Goal: Information Seeking & Learning: Find contact information

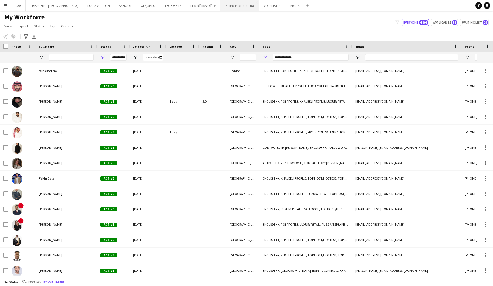
click at [221, 7] on button "Proline Interntational Close" at bounding box center [240, 5] width 39 height 11
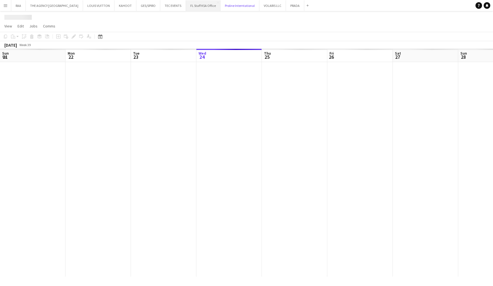
scroll to position [0, 131]
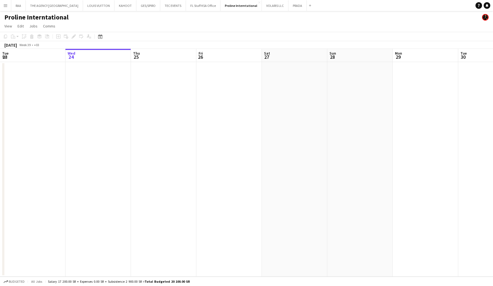
click at [4, 8] on button "Menu" at bounding box center [5, 5] width 11 height 11
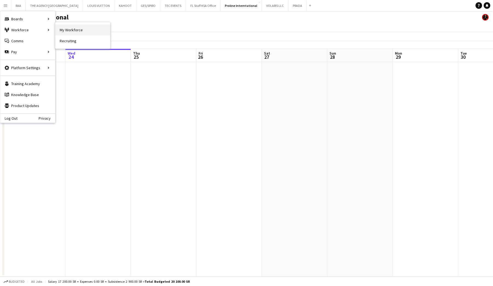
click at [78, 32] on link "My Workforce" at bounding box center [82, 29] width 55 height 11
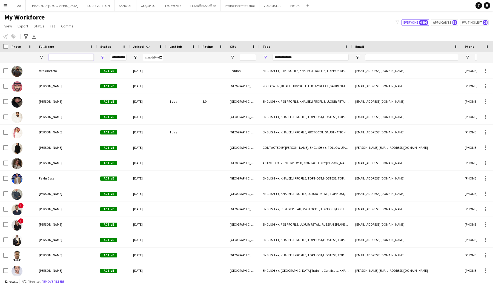
click at [60, 59] on input "Full Name Filter Input" at bounding box center [71, 57] width 45 height 7
type input "*********"
type input "***"
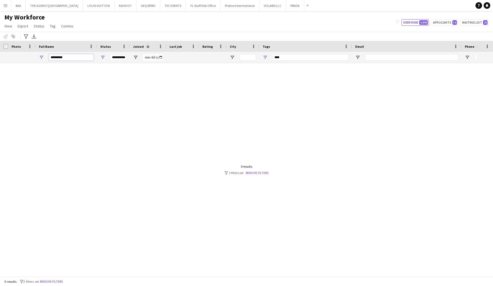
drag, startPoint x: 72, startPoint y: 57, endPoint x: 41, endPoint y: 57, distance: 30.7
click at [41, 57] on div "*********" at bounding box center [66, 57] width 61 height 11
click at [313, 58] on div "***" at bounding box center [311, 57] width 76 height 7
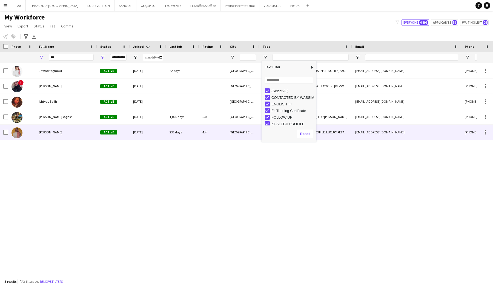
click at [62, 136] on div "[PERSON_NAME]" at bounding box center [66, 131] width 61 height 15
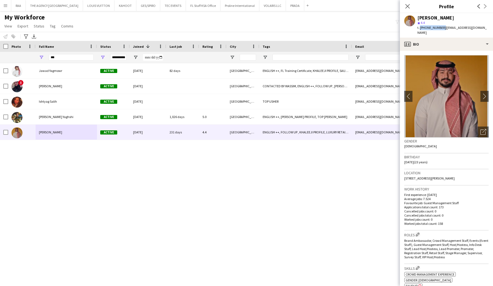
drag, startPoint x: 439, startPoint y: 29, endPoint x: 420, endPoint y: 29, distance: 19.5
click at [420, 29] on span "t. [PHONE_NUMBER]" at bounding box center [432, 27] width 29 height 4
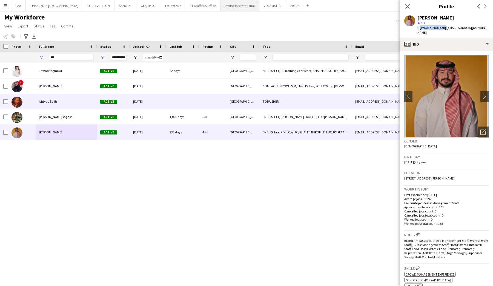
copy span "[PHONE_NUMBER]"
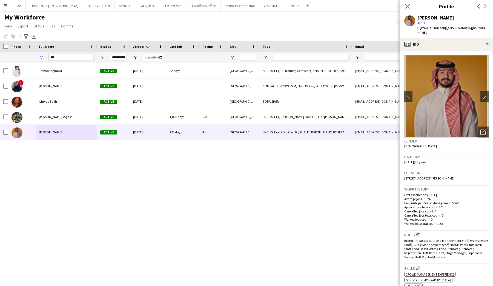
drag, startPoint x: 75, startPoint y: 59, endPoint x: 38, endPoint y: 61, distance: 37.6
click at [38, 61] on div "***" at bounding box center [66, 57] width 61 height 11
type input "*"
click at [265, 56] on span "Open Filter Menu" at bounding box center [265, 57] width 5 height 5
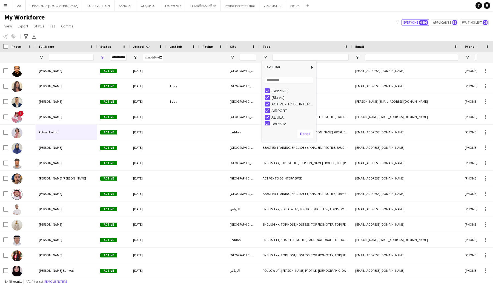
click at [270, 92] on div "(Select All)" at bounding box center [291, 90] width 52 height 7
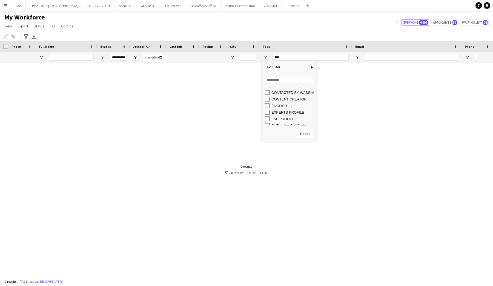
scroll to position [85, 0]
type input "**********"
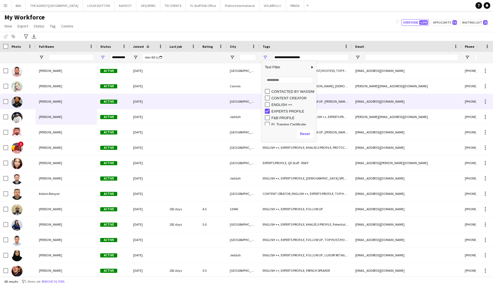
scroll to position [16, 0]
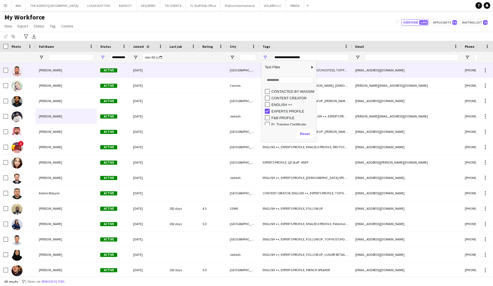
click at [61, 75] on div "[PERSON_NAME]" at bounding box center [66, 70] width 61 height 15
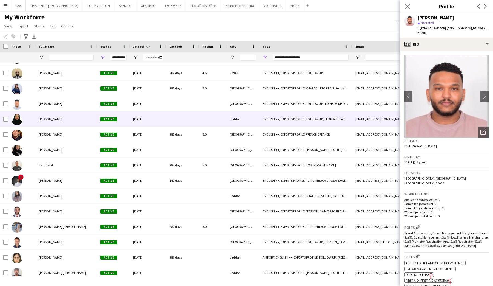
scroll to position [152, 0]
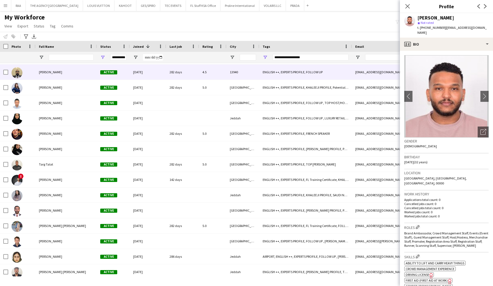
click at [57, 74] on div "[PERSON_NAME]" at bounding box center [66, 71] width 61 height 15
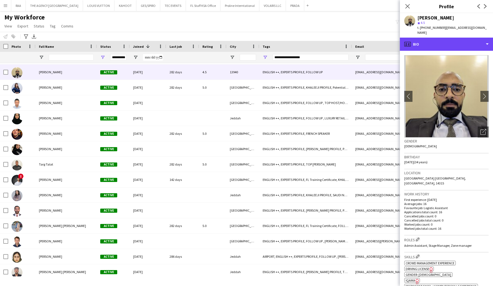
drag, startPoint x: 439, startPoint y: 44, endPoint x: 443, endPoint y: 49, distance: 6.0
click at [439, 44] on div "profile Bio" at bounding box center [446, 44] width 93 height 13
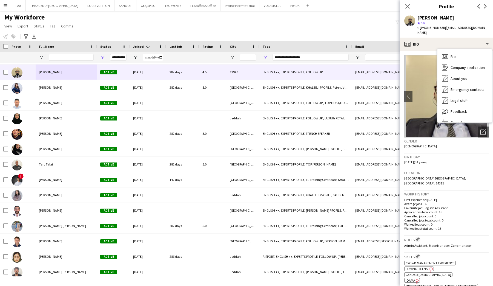
drag, startPoint x: 416, startPoint y: 67, endPoint x: 418, endPoint y: 61, distance: 5.5
click at [416, 67] on img at bounding box center [447, 96] width 84 height 82
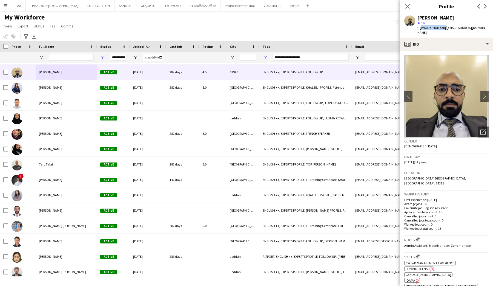
drag, startPoint x: 420, startPoint y: 29, endPoint x: 364, endPoint y: 50, distance: 60.0
click at [441, 27] on span "t. [PHONE_NUMBER]" at bounding box center [432, 27] width 29 height 4
drag, startPoint x: 441, startPoint y: 28, endPoint x: 420, endPoint y: 30, distance: 21.5
click at [420, 30] on div "t. [PHONE_NUMBER] | [EMAIL_ADDRESS][DOMAIN_NAME]" at bounding box center [453, 30] width 71 height 10
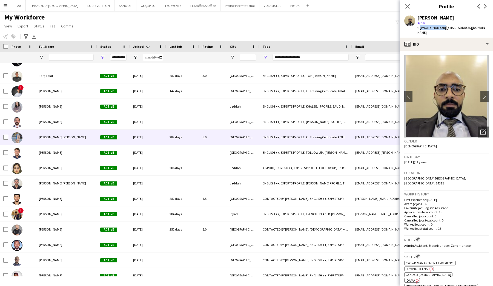
scroll to position [0, 0]
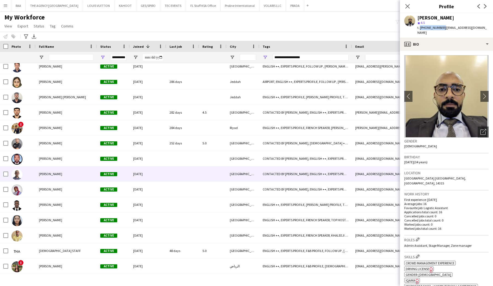
click at [53, 175] on span "[PERSON_NAME]" at bounding box center [50, 174] width 23 height 4
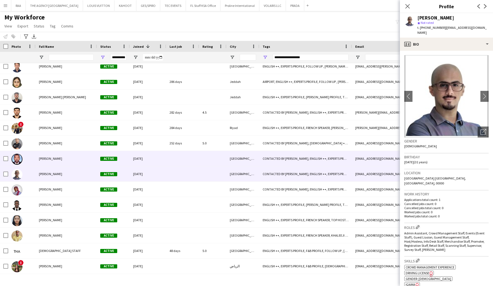
click at [50, 160] on span "[PERSON_NAME]" at bounding box center [50, 158] width 23 height 4
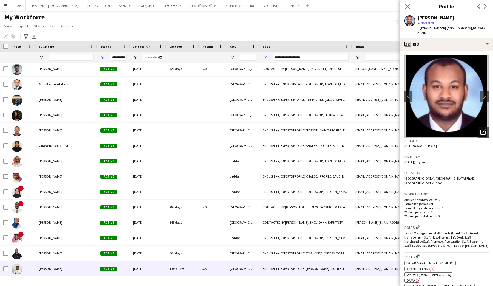
drag, startPoint x: 37, startPoint y: 269, endPoint x: 43, endPoint y: 261, distance: 9.7
click at [37, 269] on div "[PERSON_NAME]" at bounding box center [66, 268] width 61 height 15
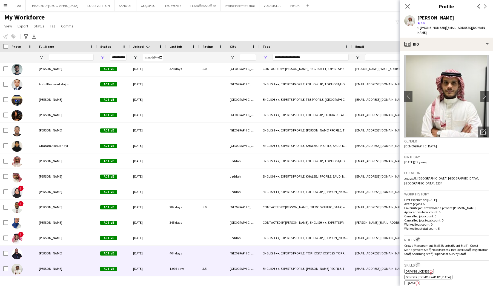
click at [44, 252] on span "[PERSON_NAME]" at bounding box center [50, 253] width 23 height 4
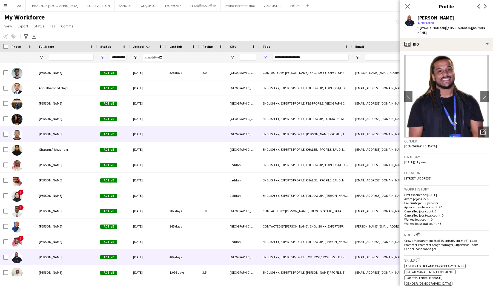
click at [62, 136] on div "[PERSON_NAME]" at bounding box center [66, 133] width 61 height 15
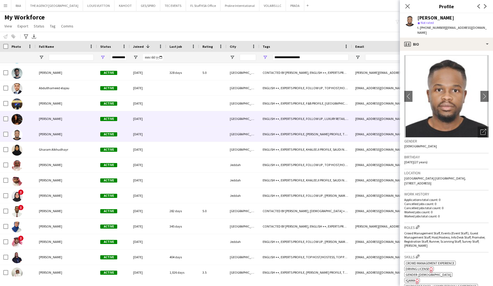
click at [64, 121] on div "[PERSON_NAME]" at bounding box center [66, 118] width 61 height 15
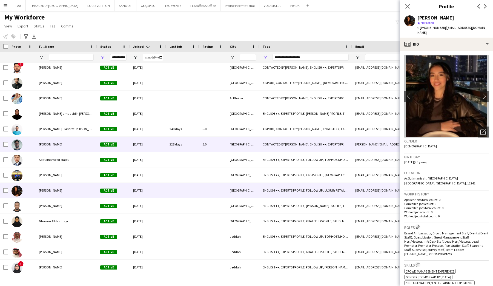
click at [54, 137] on div "[PERSON_NAME]" at bounding box center [66, 144] width 61 height 15
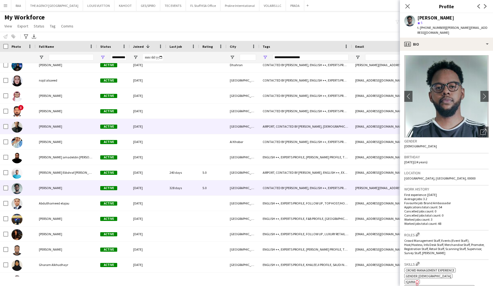
click at [55, 125] on span "[PERSON_NAME]" at bounding box center [50, 126] width 23 height 4
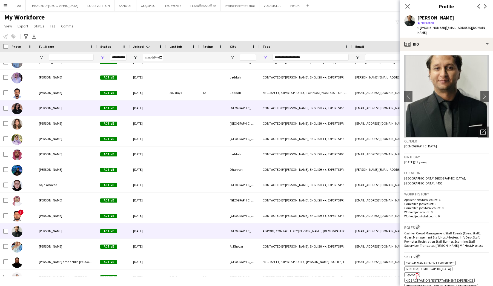
click at [44, 115] on div "[PERSON_NAME] Active [DATE] [GEOGRAPHIC_DATA] CONTACTED BY [PERSON_NAME], [DEMO…" at bounding box center [266, 107] width 532 height 15
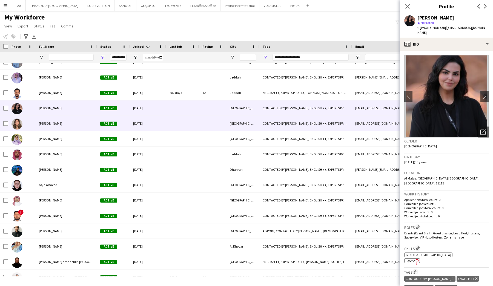
click at [41, 130] on div "[PERSON_NAME]" at bounding box center [66, 123] width 61 height 15
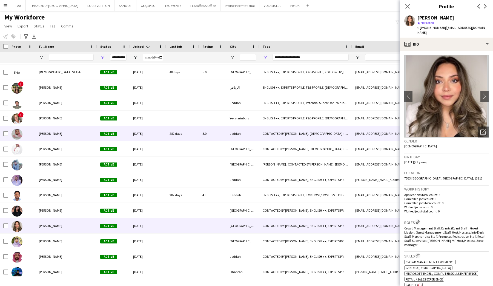
click at [41, 130] on div "[PERSON_NAME]" at bounding box center [66, 133] width 61 height 15
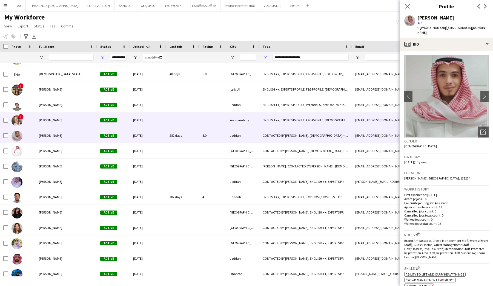
click at [40, 121] on span "[PERSON_NAME]" at bounding box center [50, 120] width 23 height 4
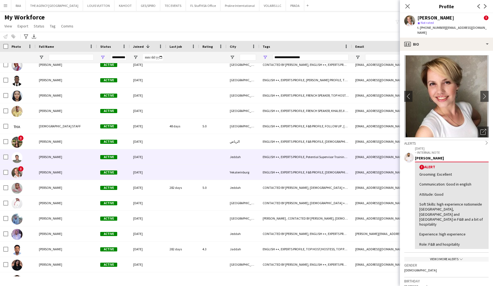
click at [35, 153] on div at bounding box center [21, 156] width 27 height 15
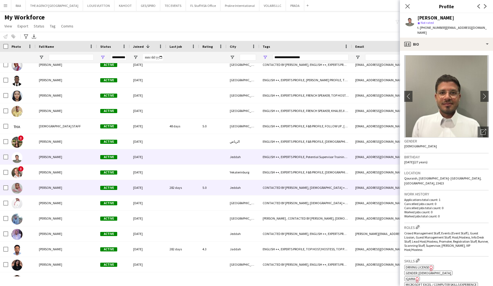
drag, startPoint x: 39, startPoint y: 188, endPoint x: 144, endPoint y: 167, distance: 107.7
click at [39, 188] on div "[PERSON_NAME]" at bounding box center [66, 187] width 61 height 15
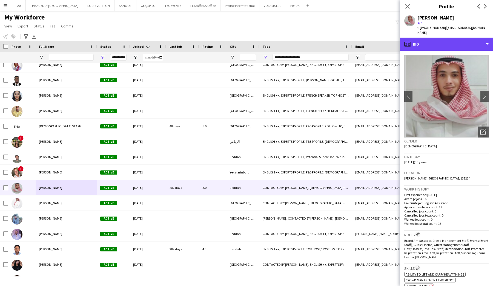
drag, startPoint x: 450, startPoint y: 45, endPoint x: 454, endPoint y: 61, distance: 16.5
click at [450, 45] on div "profile Bio" at bounding box center [446, 44] width 93 height 13
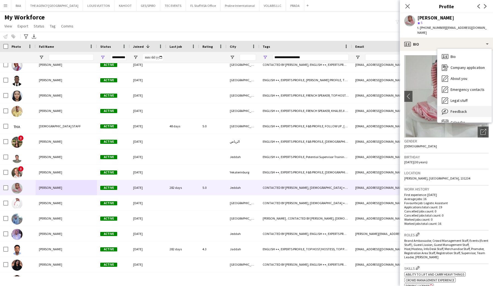
click at [456, 109] on span "Feedback" at bounding box center [459, 111] width 16 height 5
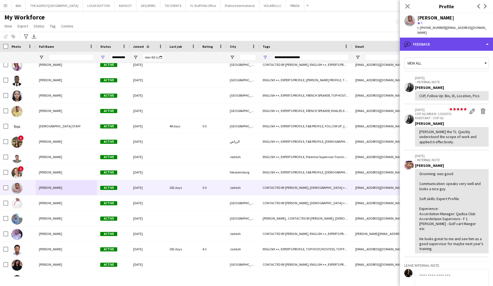
click at [447, 45] on div "bubble-pencil Feedback" at bounding box center [446, 44] width 93 height 13
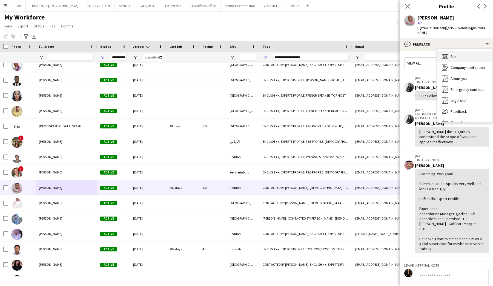
click at [453, 54] on span "Bio" at bounding box center [453, 56] width 5 height 5
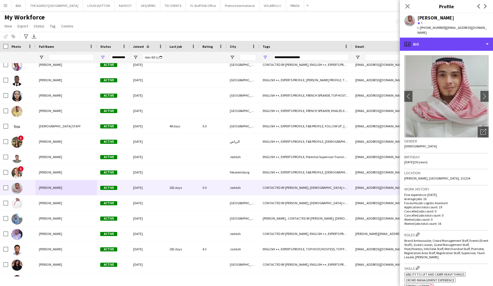
click at [442, 42] on div "profile Bio" at bounding box center [446, 44] width 93 height 13
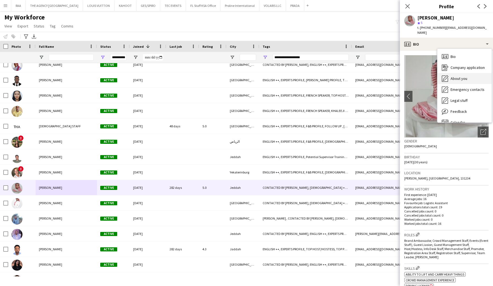
click at [463, 76] on span "About you" at bounding box center [459, 78] width 17 height 5
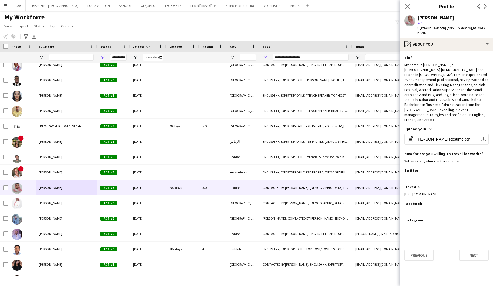
click at [453, 51] on app-section-data-types "Bio Edit this field My name is [PERSON_NAME], a [DEMOGRAPHIC_DATA] [DEMOGRAPHIC…" at bounding box center [446, 168] width 93 height 235
click at [452, 44] on div "pencil4 About you" at bounding box center [446, 44] width 93 height 13
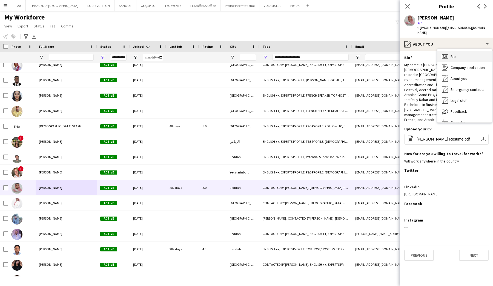
click at [453, 51] on div "Bio Bio" at bounding box center [465, 56] width 54 height 11
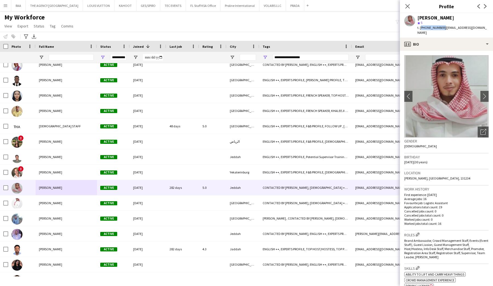
drag, startPoint x: 421, startPoint y: 28, endPoint x: 441, endPoint y: 29, distance: 20.9
click at [441, 29] on span "t. [PHONE_NUMBER]" at bounding box center [432, 27] width 29 height 4
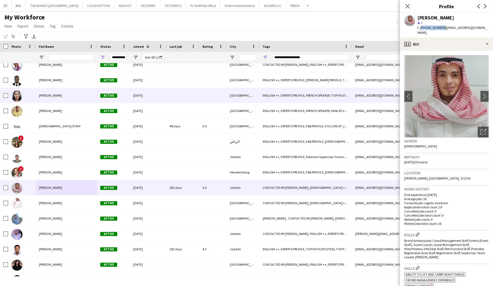
copy span "[PHONE_NUMBER]"
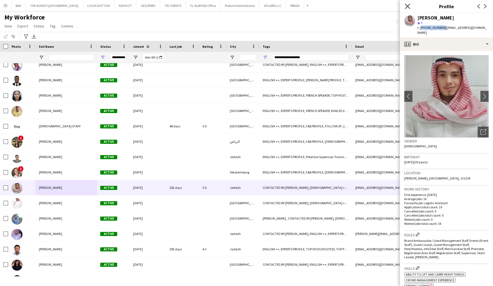
click at [407, 4] on icon "Close pop-in" at bounding box center [407, 6] width 5 height 5
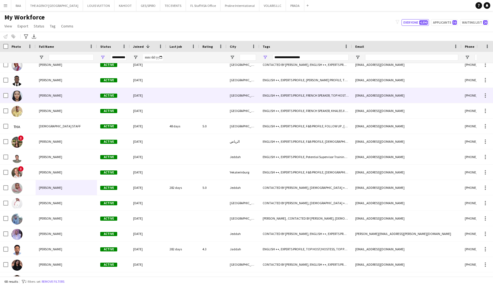
click at [43, 91] on div "[PERSON_NAME]" at bounding box center [66, 95] width 61 height 15
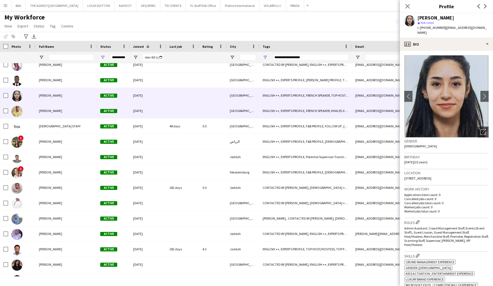
click at [58, 109] on span "[PERSON_NAME]" at bounding box center [50, 111] width 23 height 4
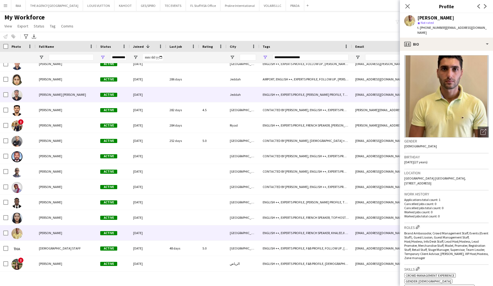
scroll to position [307, 0]
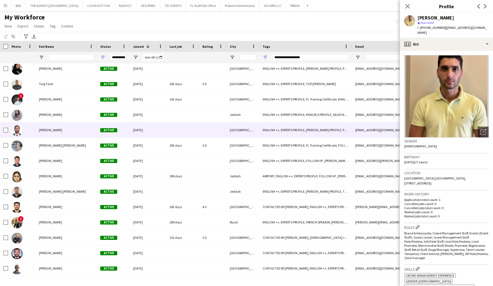
click at [50, 132] on span "[PERSON_NAME]" at bounding box center [50, 130] width 23 height 4
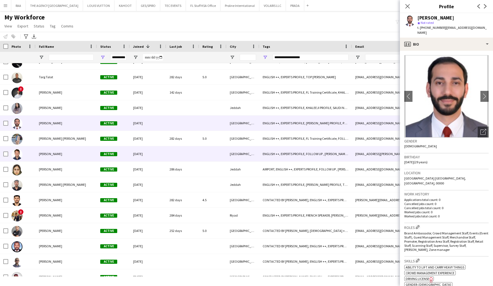
click at [64, 158] on div "[PERSON_NAME]" at bounding box center [66, 153] width 61 height 15
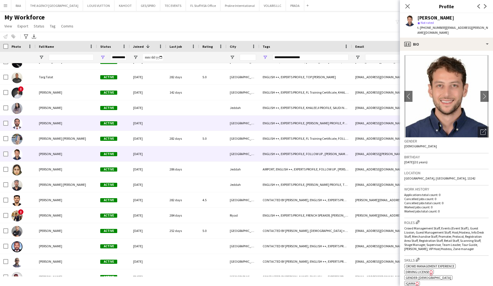
click at [63, 128] on div "[PERSON_NAME]" at bounding box center [66, 122] width 61 height 15
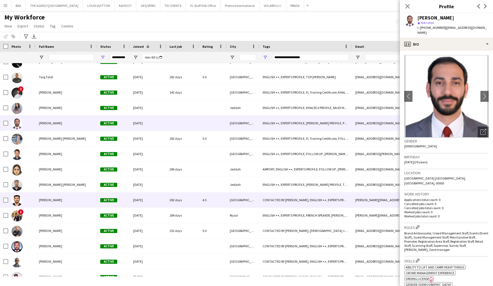
click at [42, 199] on span "[PERSON_NAME]" at bounding box center [50, 200] width 23 height 4
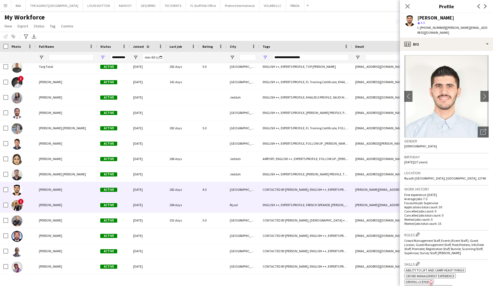
click at [42, 204] on span "[PERSON_NAME]" at bounding box center [50, 205] width 23 height 4
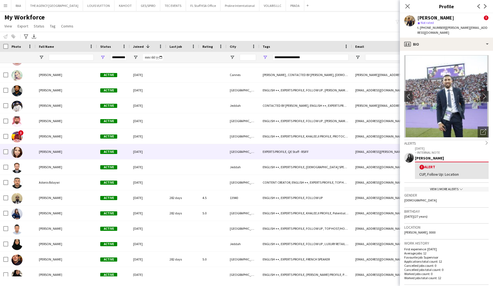
click at [56, 150] on span "[PERSON_NAME]" at bounding box center [50, 151] width 23 height 4
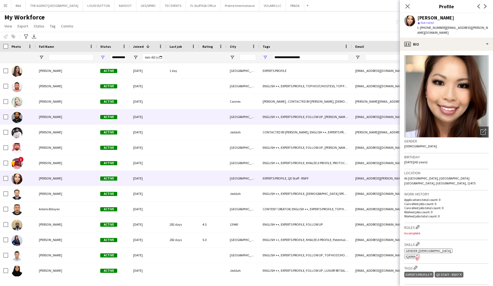
click at [55, 114] on div "[PERSON_NAME]" at bounding box center [66, 116] width 61 height 15
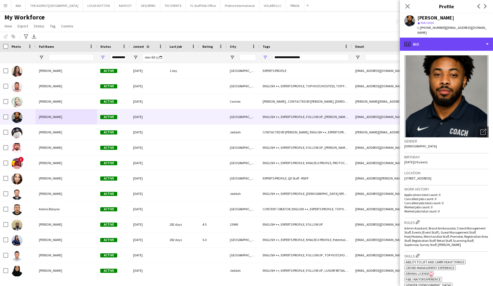
drag, startPoint x: 452, startPoint y: 43, endPoint x: 459, endPoint y: 66, distance: 23.7
click at [452, 43] on div "profile Bio" at bounding box center [446, 44] width 93 height 13
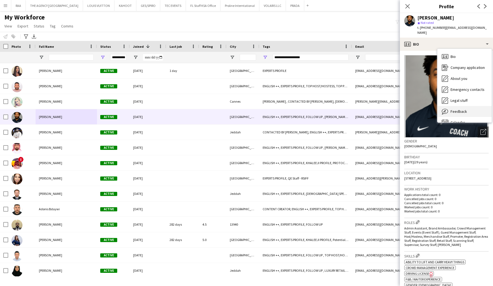
click at [475, 108] on div "Feedback Feedback" at bounding box center [465, 111] width 54 height 11
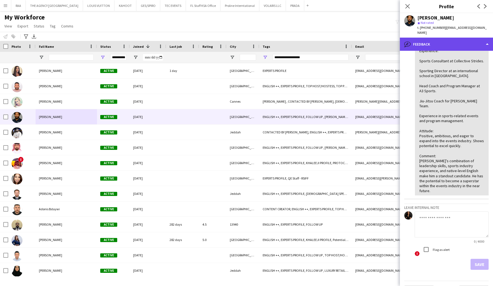
click at [438, 38] on div "bubble-pencil Feedback" at bounding box center [446, 44] width 93 height 13
click at [439, 38] on div "bubble-pencil Feedback" at bounding box center [446, 44] width 93 height 13
click at [442, 42] on div "bubble-pencil Feedback" at bounding box center [446, 44] width 93 height 13
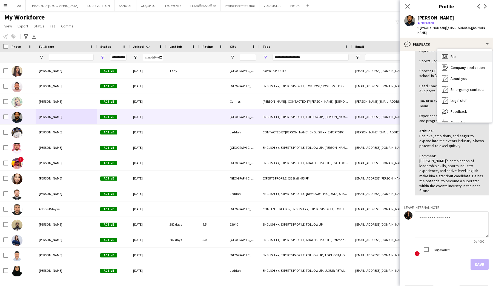
click at [448, 53] on icon "Bio" at bounding box center [445, 56] width 7 height 7
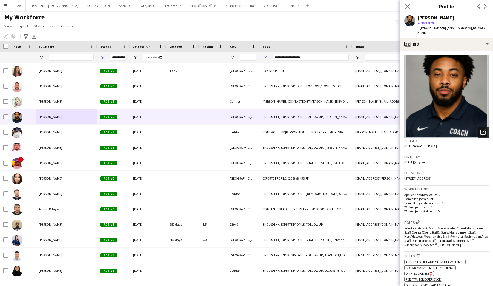
click at [483, 129] on icon at bounding box center [485, 131] width 4 height 4
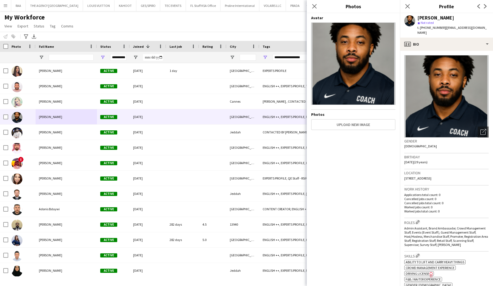
click at [316, 10] on div "Close pop-in" at bounding box center [314, 6] width 15 height 13
click at [316, 9] on app-icon "Close pop-in" at bounding box center [315, 6] width 8 height 8
